Goal: Find specific page/section

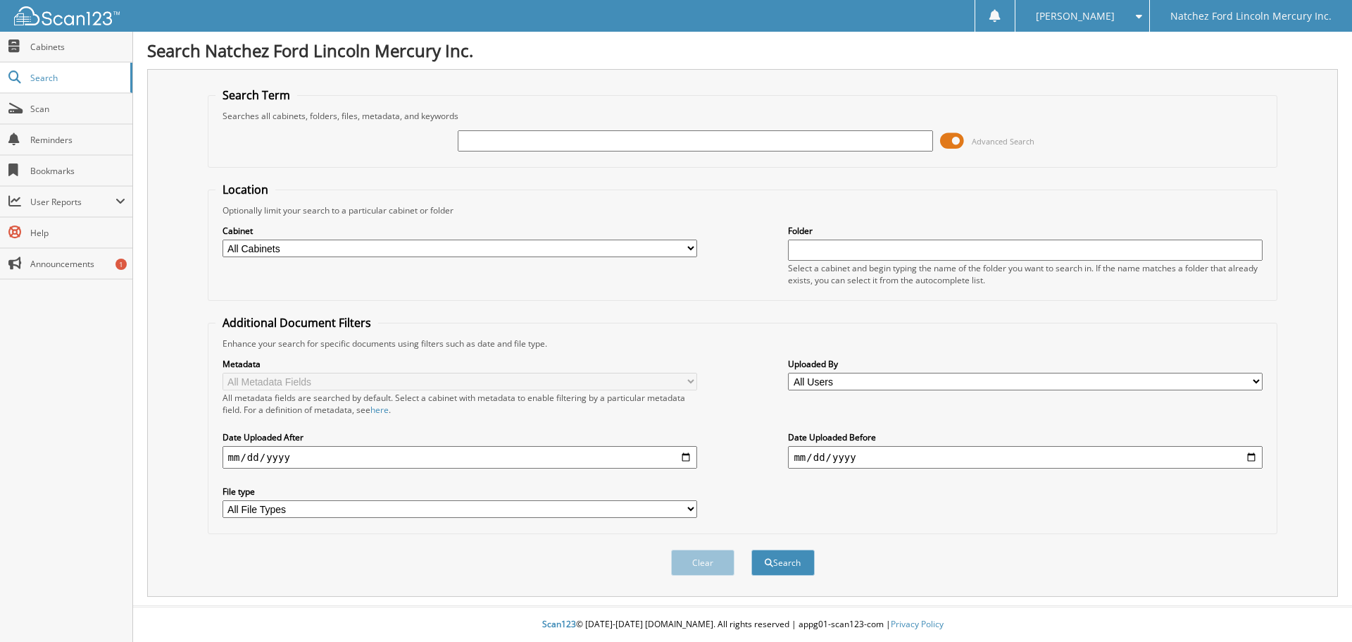
click at [668, 154] on div "Advanced Search" at bounding box center [742, 141] width 1055 height 38
click at [546, 146] on input "text" at bounding box center [695, 140] width 475 height 21
type input "530332"
click at [751, 549] on button "Search" at bounding box center [782, 562] width 63 height 26
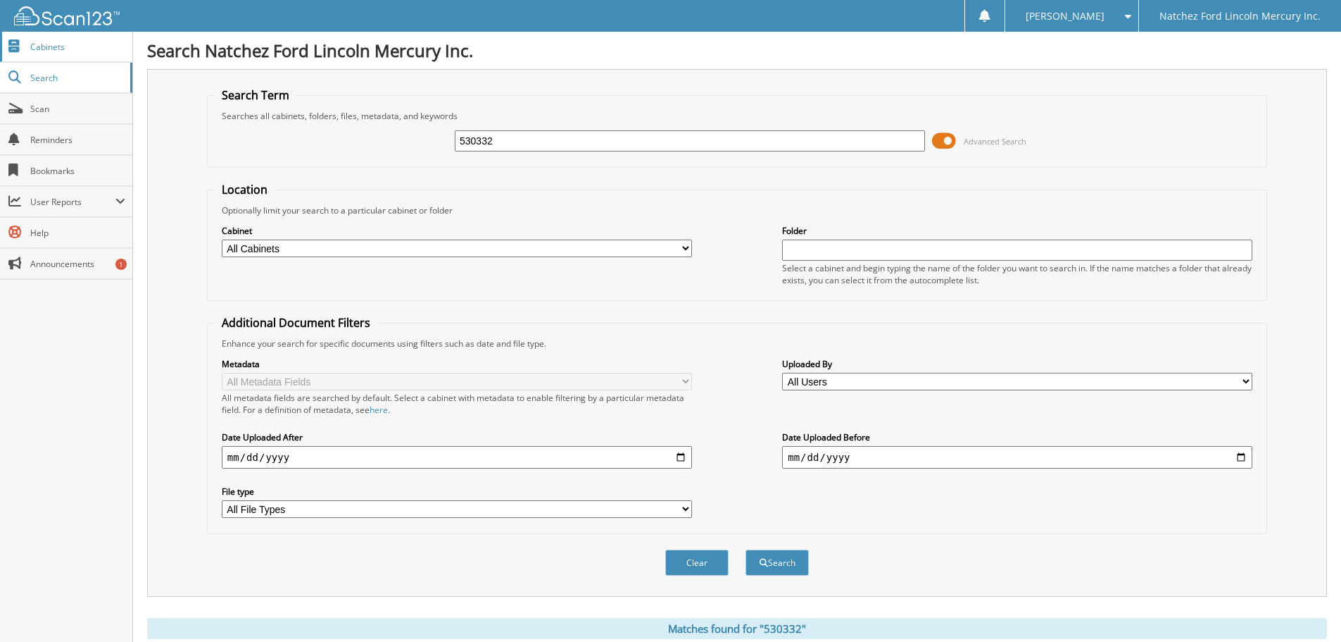
click at [73, 51] on span "Cabinets" at bounding box center [77, 47] width 95 height 12
